Goal: Information Seeking & Learning: Learn about a topic

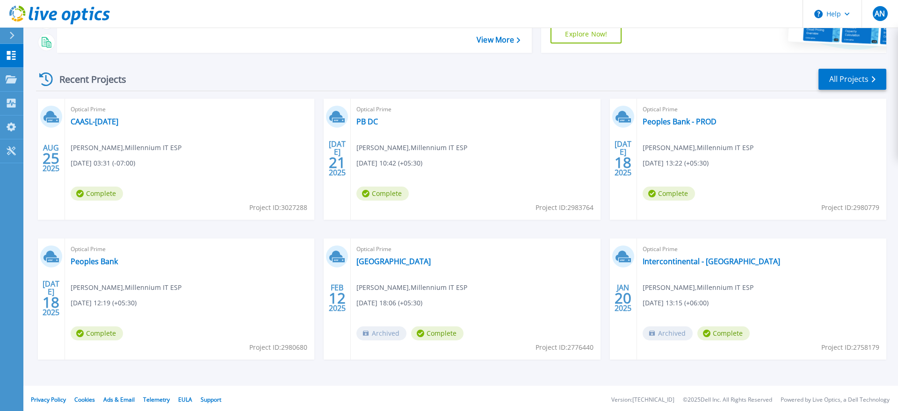
scroll to position [107, 0]
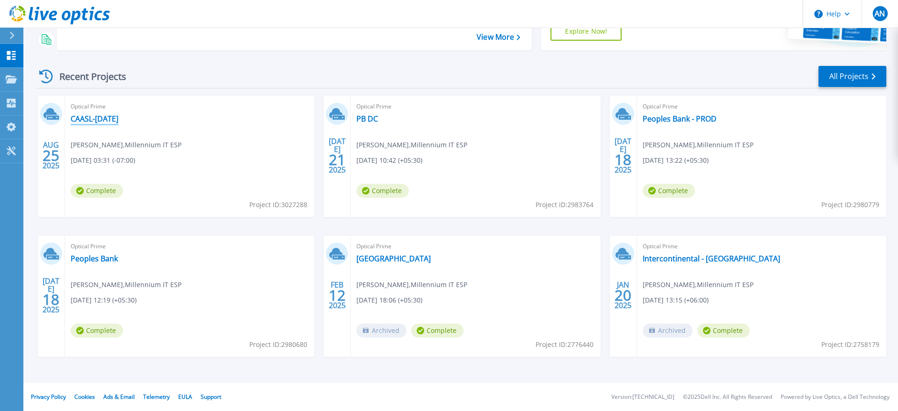
click at [104, 120] on link "CAASL-[DATE]" at bounding box center [95, 118] width 48 height 9
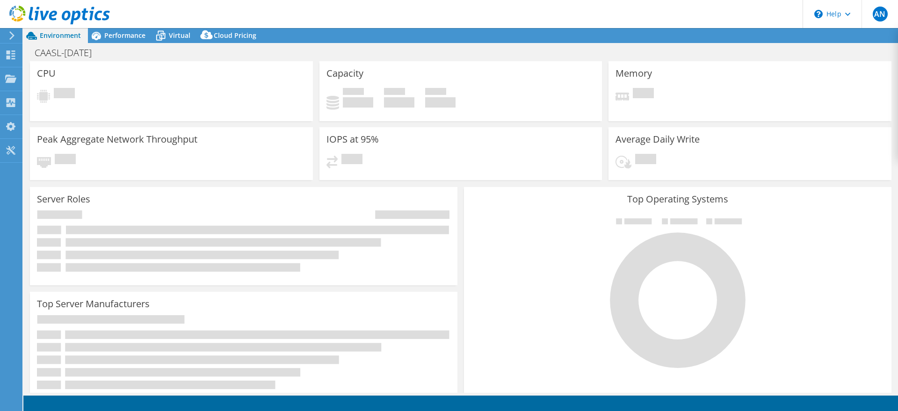
select select "USD"
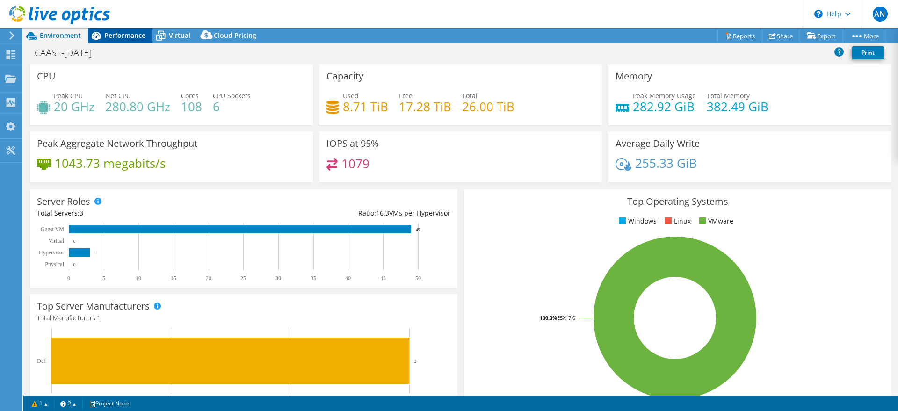
click at [118, 35] on span "Performance" at bounding box center [124, 35] width 41 height 9
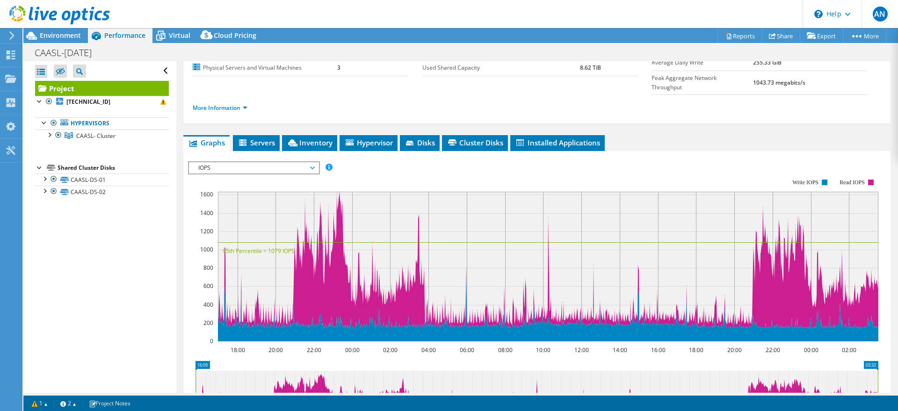
scroll to position [112, 0]
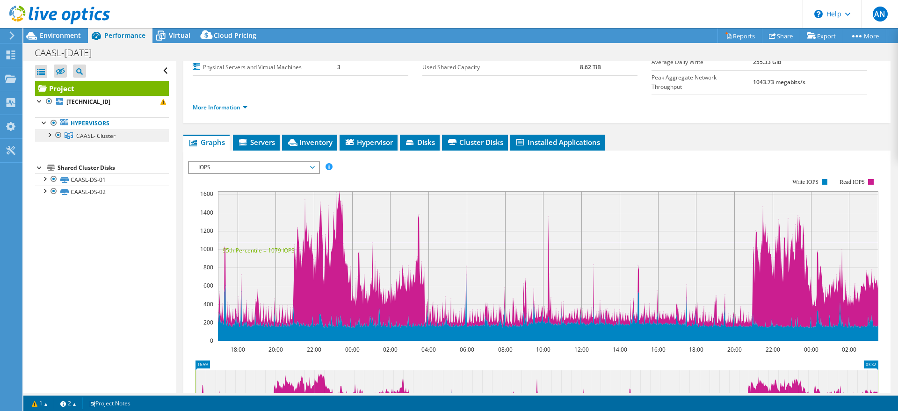
click at [82, 134] on span "CAASL- Cluster" at bounding box center [95, 136] width 39 height 8
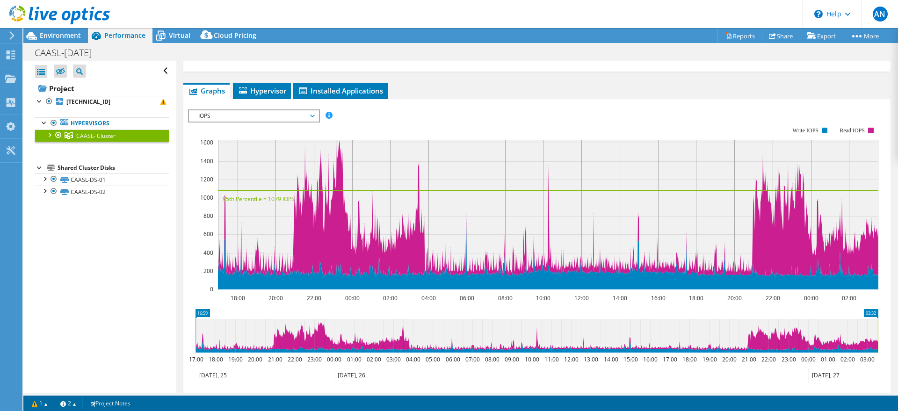
click at [312, 115] on span "IOPS" at bounding box center [254, 115] width 120 height 11
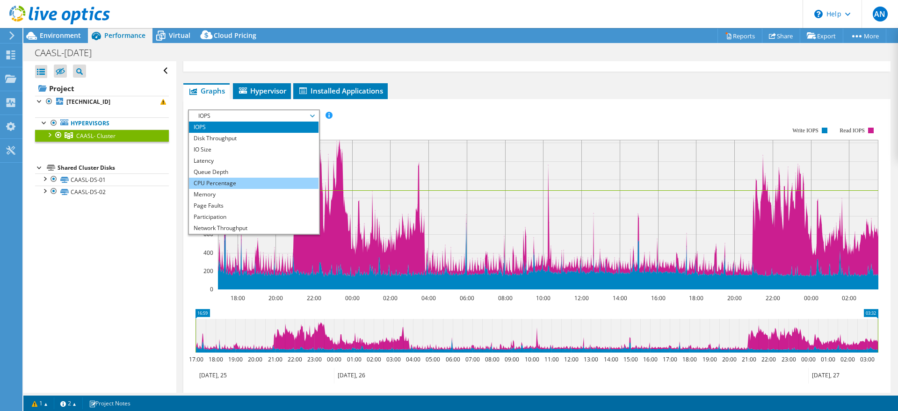
click at [236, 184] on li "CPU Percentage" at bounding box center [254, 183] width 130 height 11
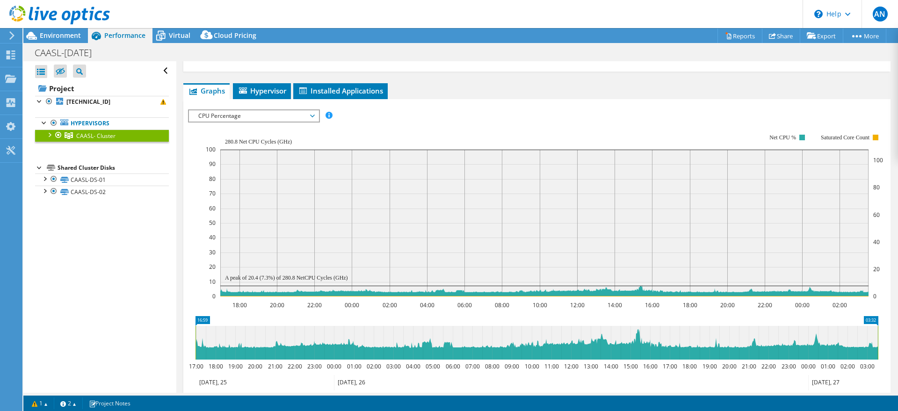
click at [295, 112] on span "CPU Percentage" at bounding box center [254, 115] width 120 height 11
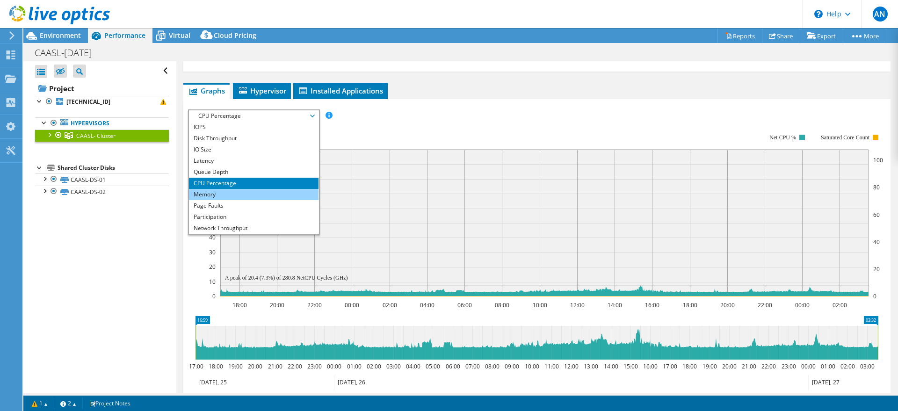
click at [223, 197] on li "Memory" at bounding box center [254, 194] width 130 height 11
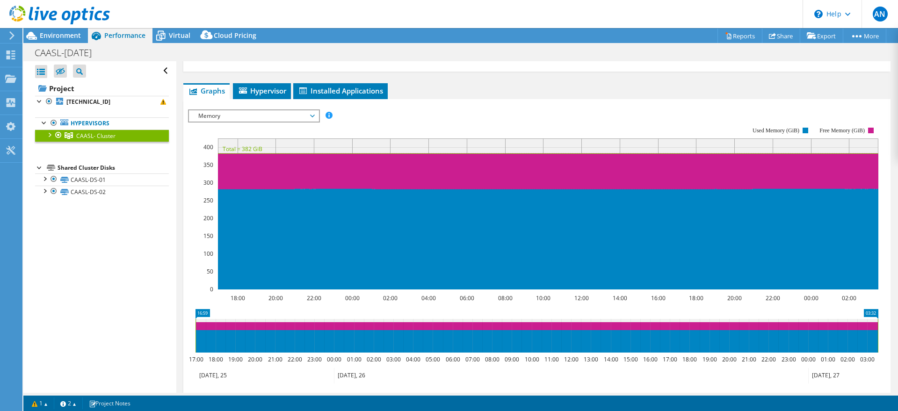
click at [48, 136] on div at bounding box center [48, 134] width 9 height 9
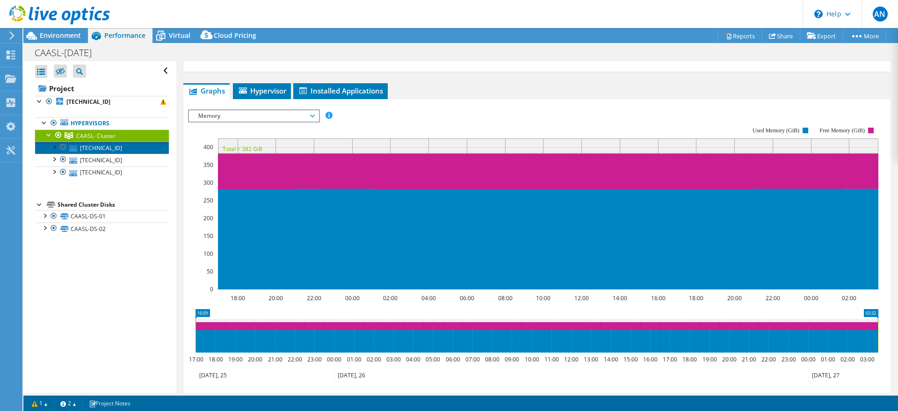
click at [107, 146] on link "[TECHNICAL_ID]" at bounding box center [102, 148] width 134 height 12
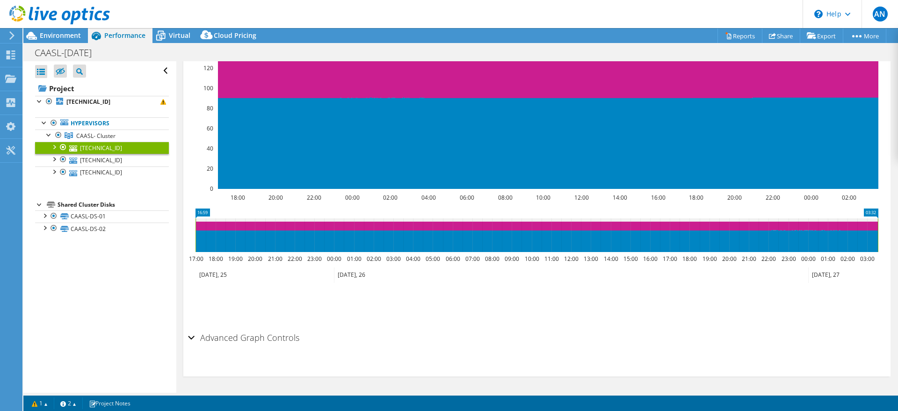
scroll to position [0, 0]
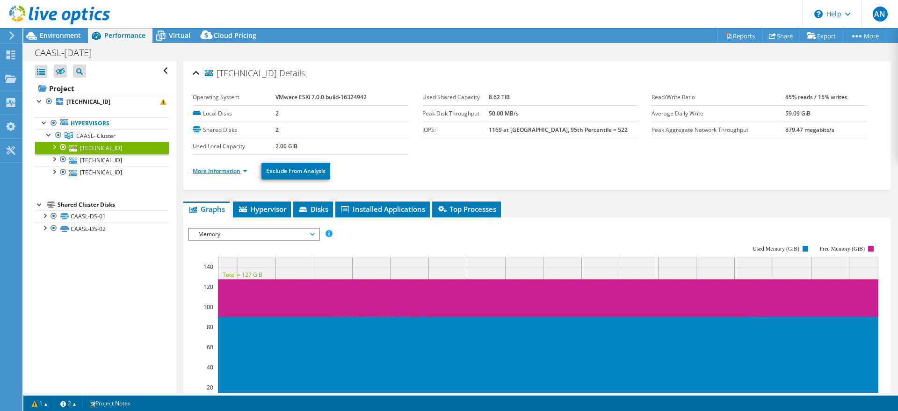
click at [247, 171] on link "More Information" at bounding box center [220, 171] width 55 height 8
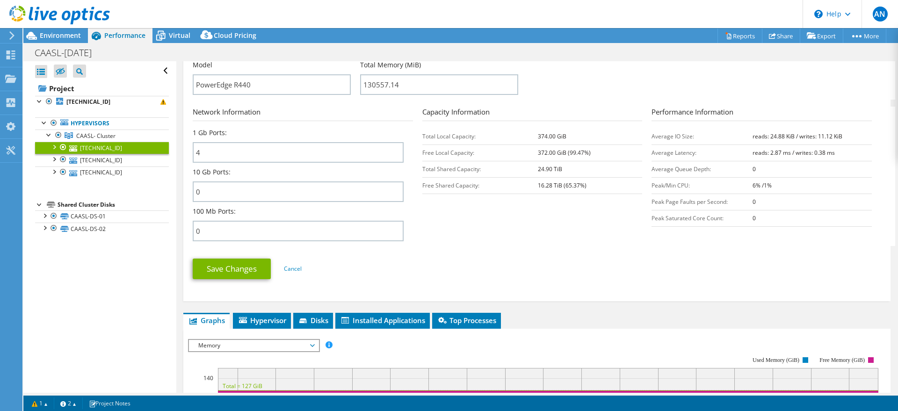
scroll to position [314, 0]
